Goal: Navigation & Orientation: Find specific page/section

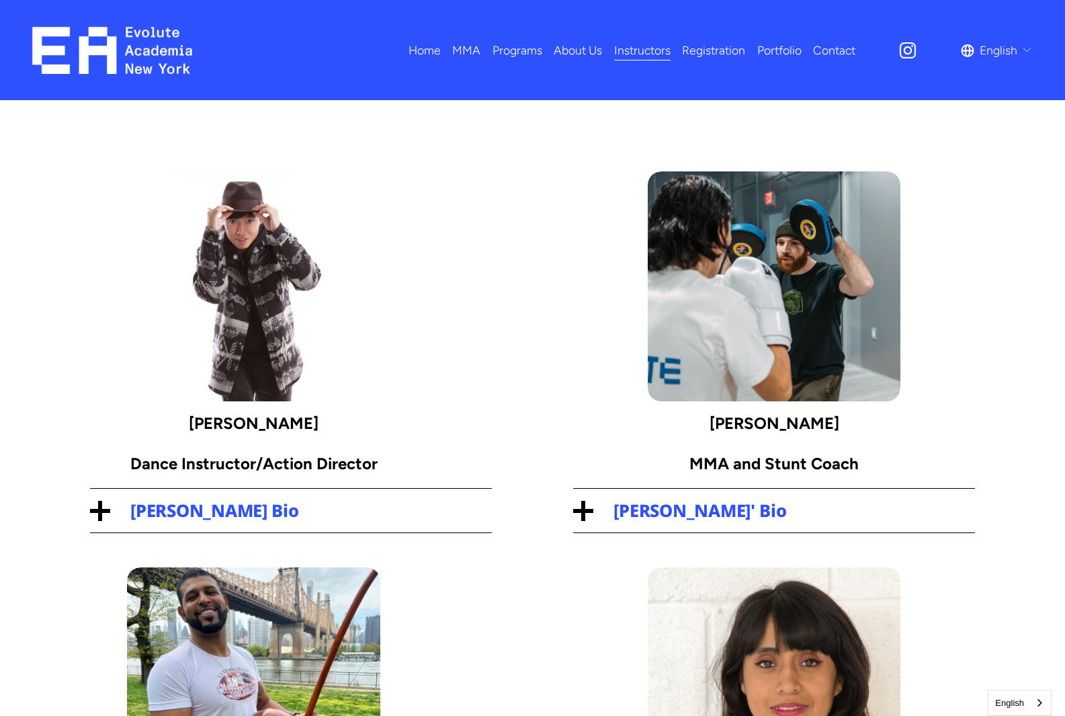
click at [786, 55] on link "Portfolio" at bounding box center [779, 50] width 44 height 24
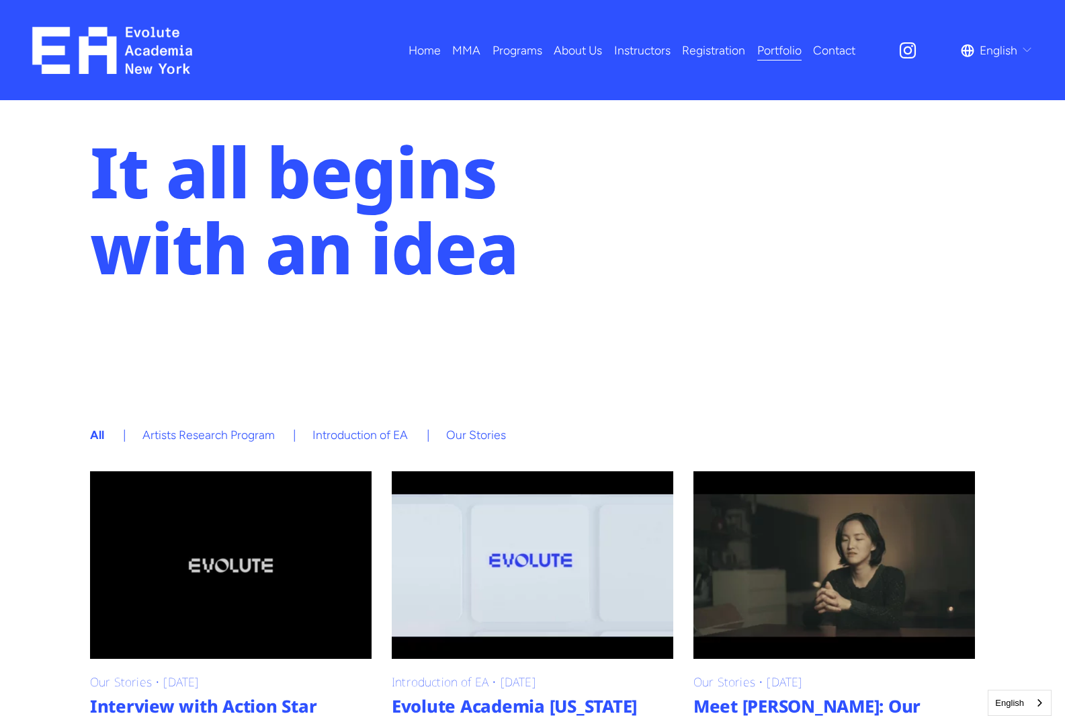
click at [0, 0] on span "Dance" at bounding box center [0, 0] width 0 height 0
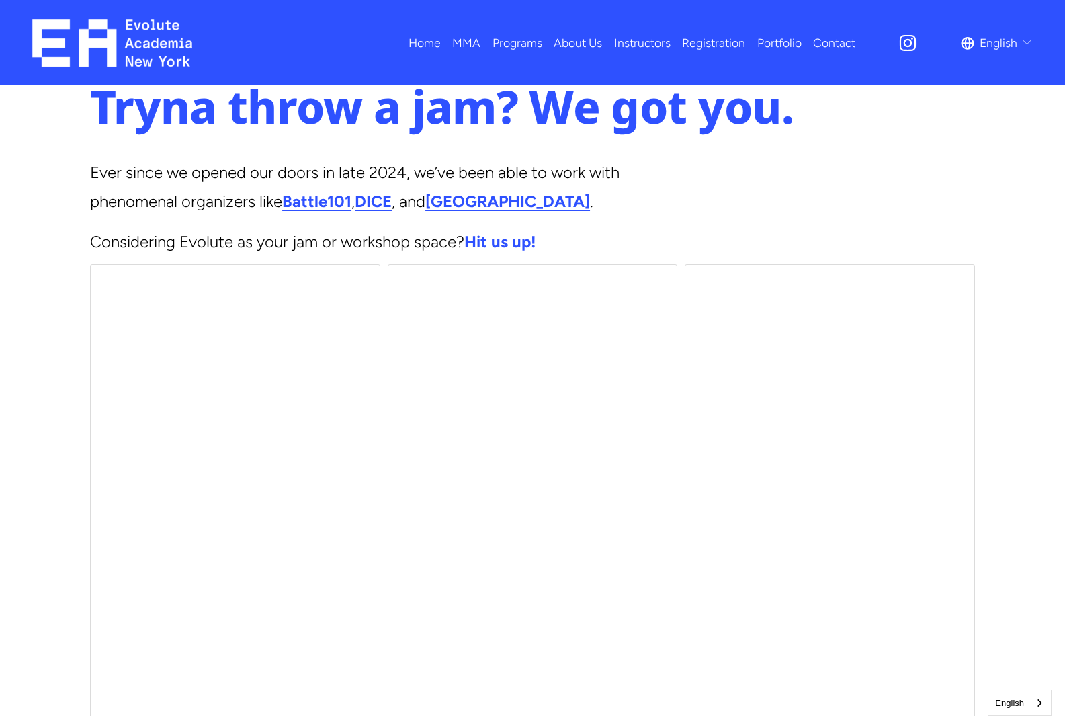
scroll to position [3024, 0]
